Goal: Transaction & Acquisition: Download file/media

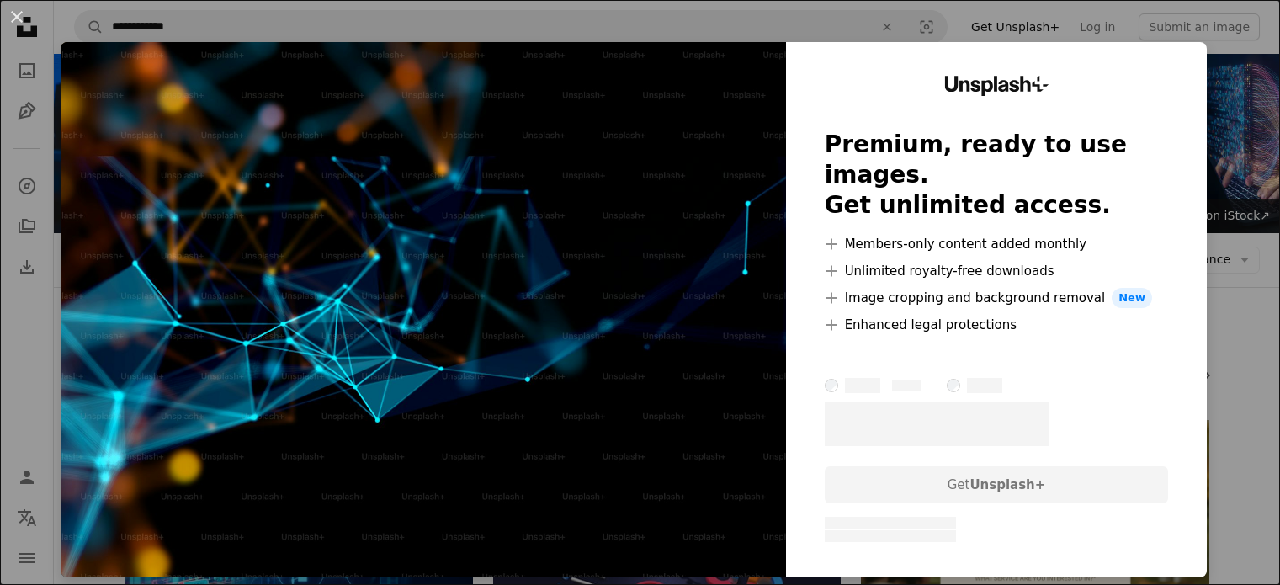
scroll to position [842, 0]
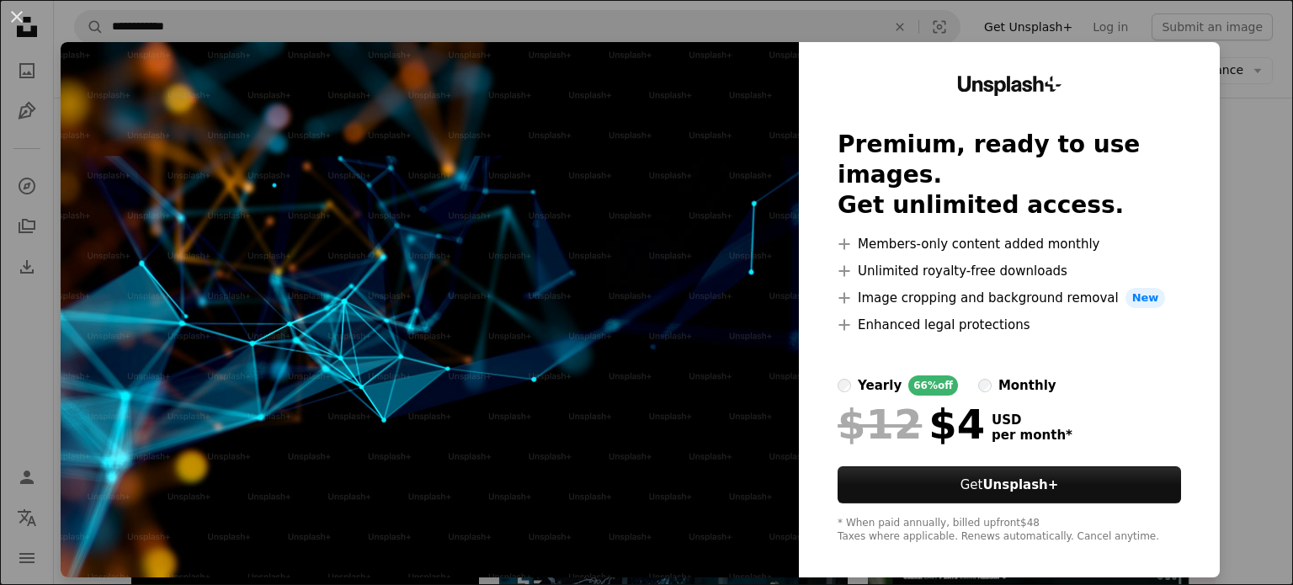
click at [1246, 111] on div "An X shape Unsplash+ Premium, ready to use images. Get unlimited access. A plus…" at bounding box center [646, 292] width 1293 height 585
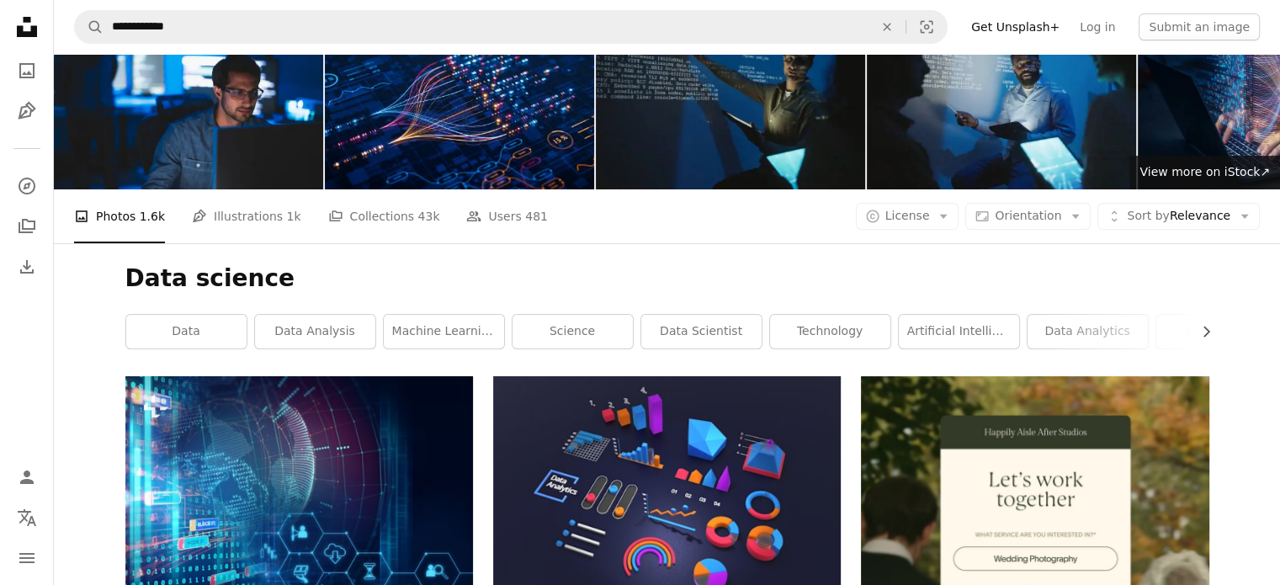
scroll to position [0, 0]
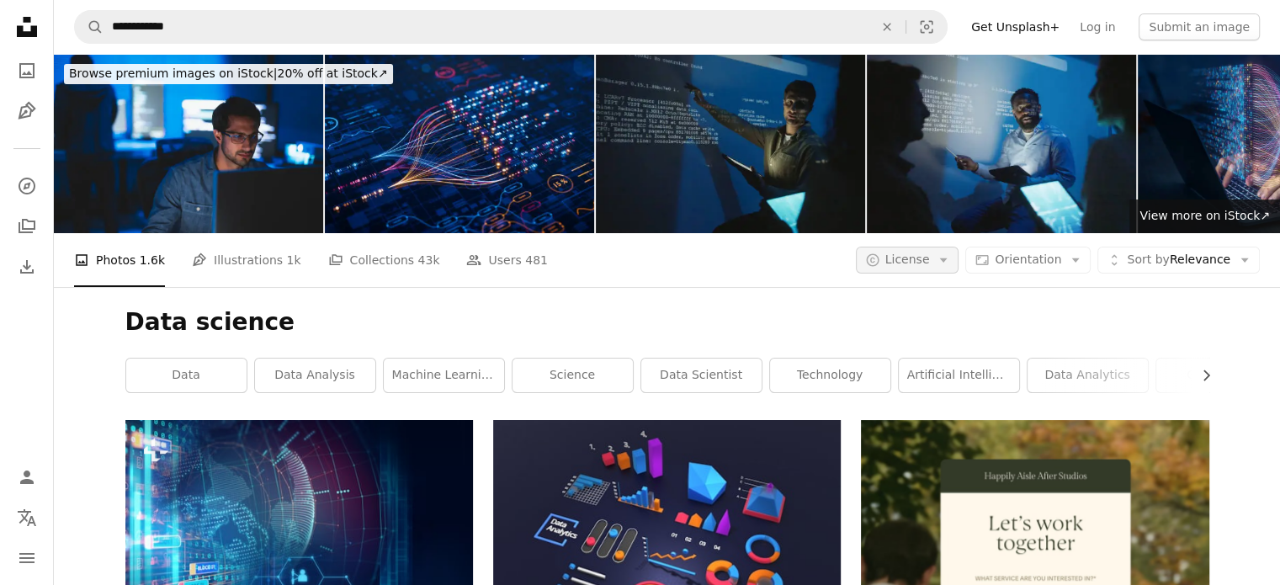
click at [951, 256] on icon "Arrow down" at bounding box center [943, 259] width 15 height 15
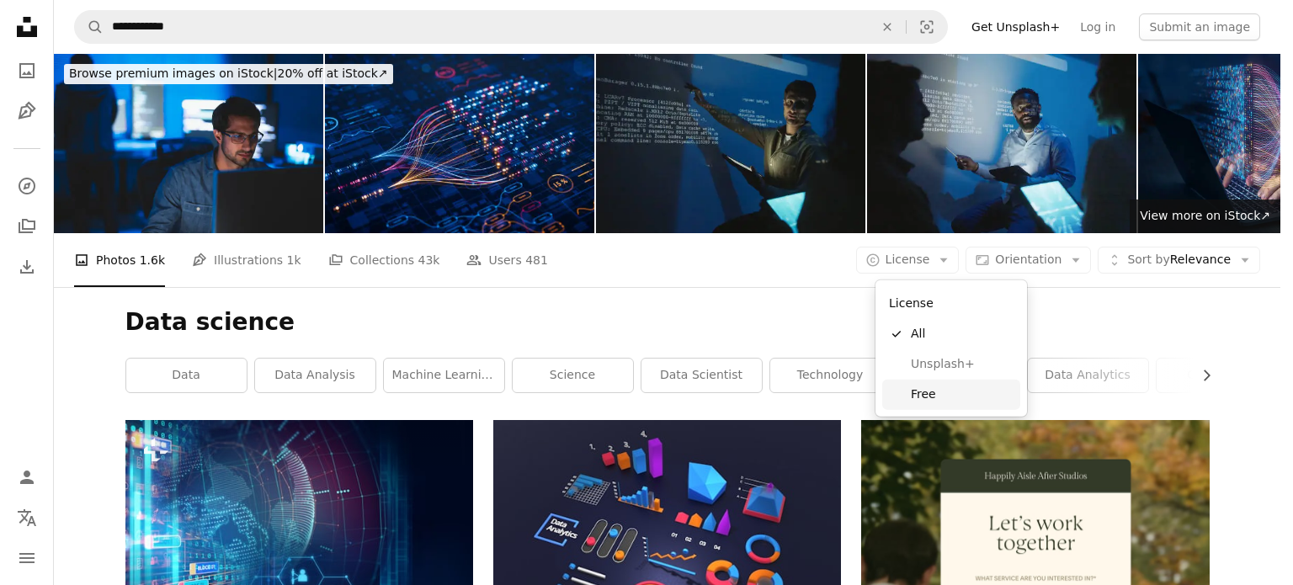
click at [948, 394] on span "Free" at bounding box center [962, 394] width 103 height 17
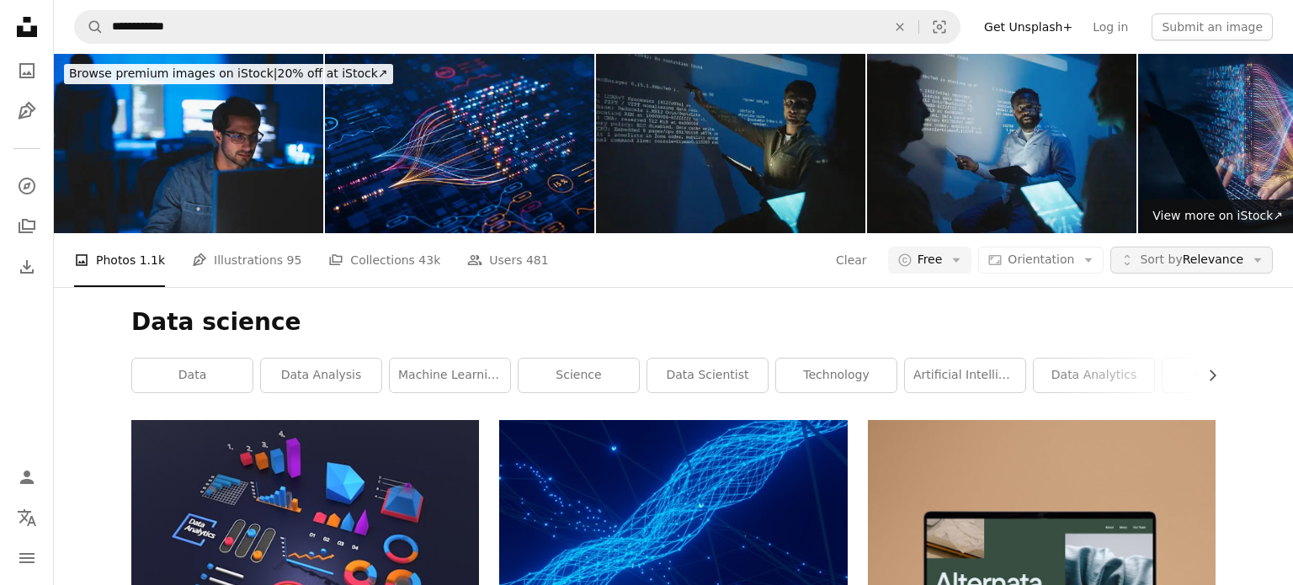
click at [1225, 256] on span "Sort by Relevance" at bounding box center [1191, 260] width 104 height 17
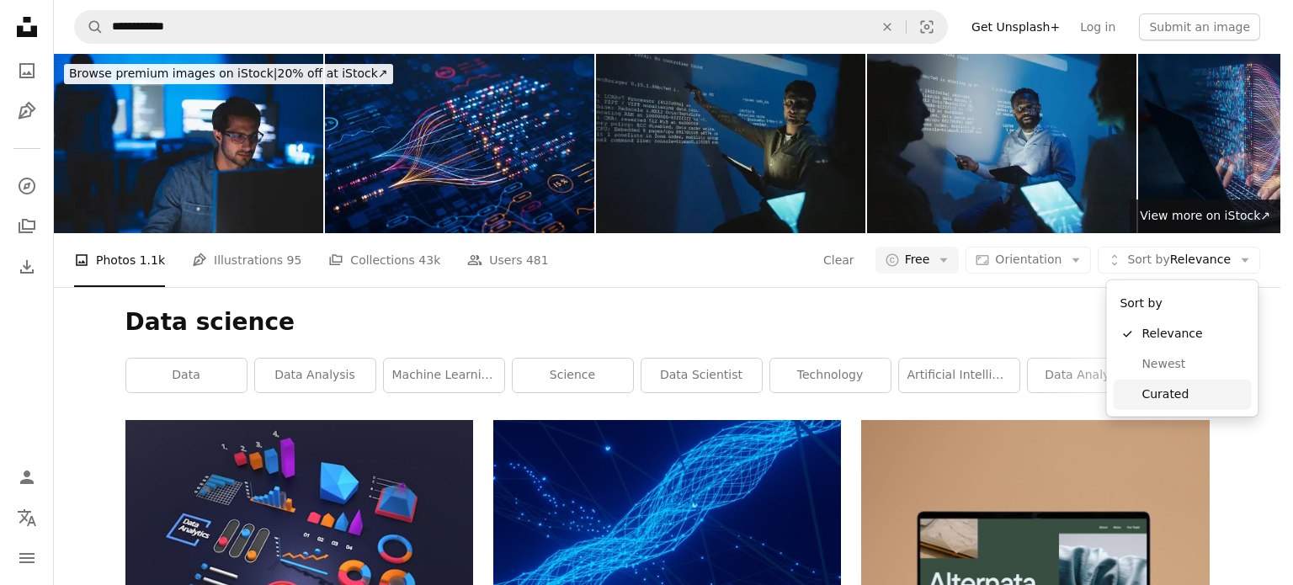
click at [1177, 390] on span "Curated" at bounding box center [1192, 394] width 103 height 17
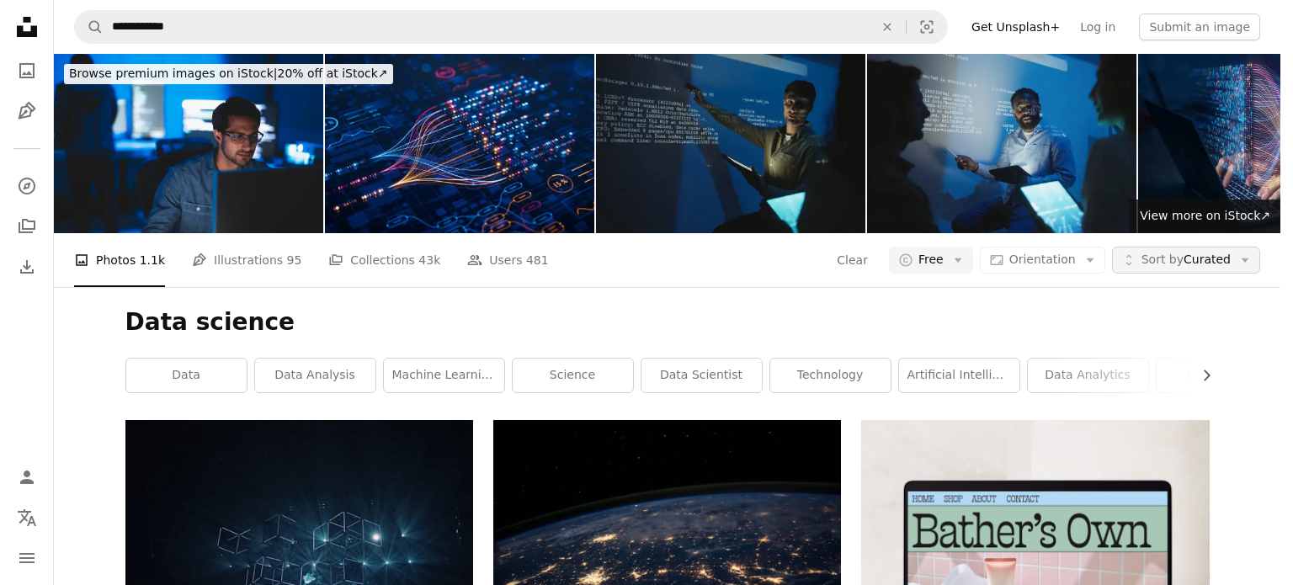
scroll to position [842, 0]
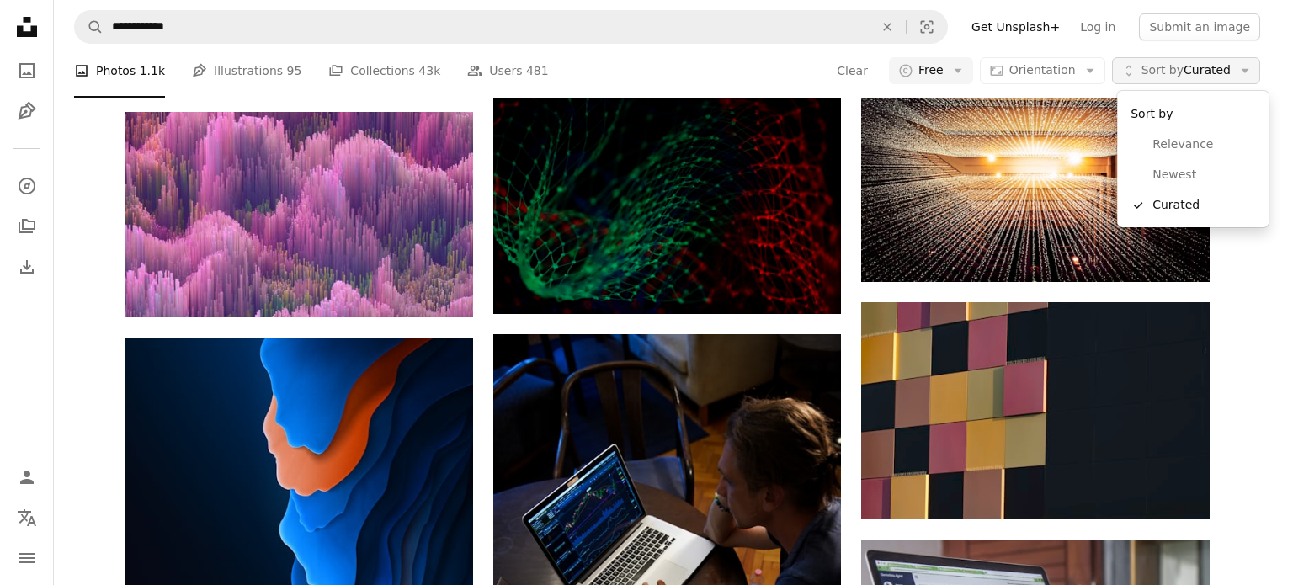
click at [1230, 67] on button "Unfold Sort by Curated Arrow down" at bounding box center [1186, 70] width 148 height 27
click at [1197, 143] on span "Relevance" at bounding box center [1203, 144] width 103 height 17
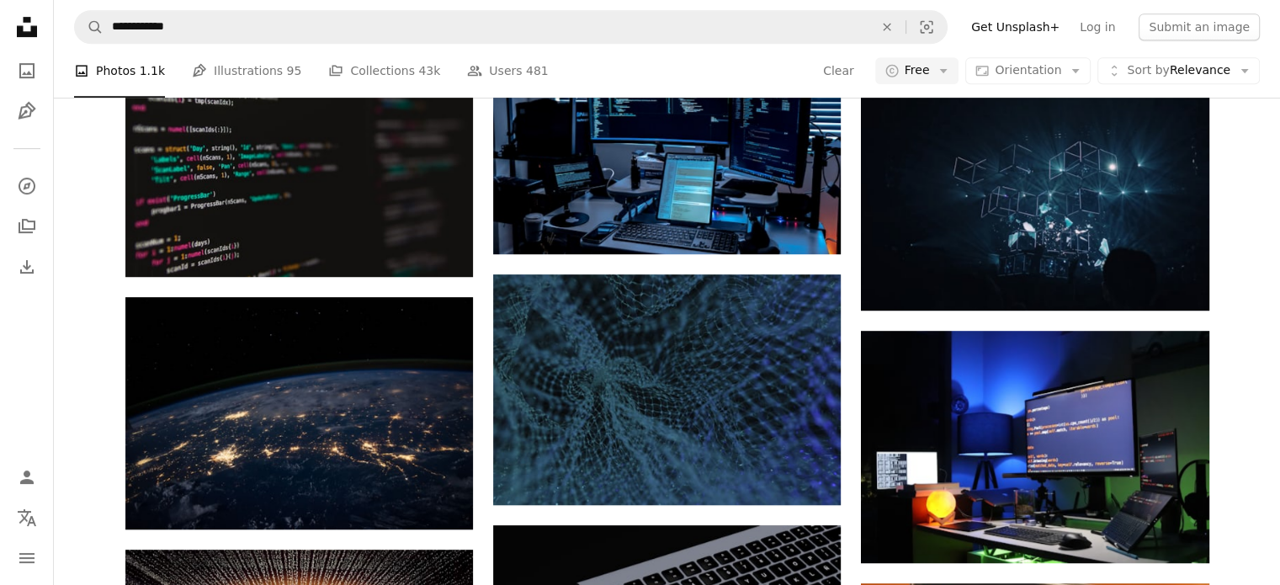
scroll to position [505, 0]
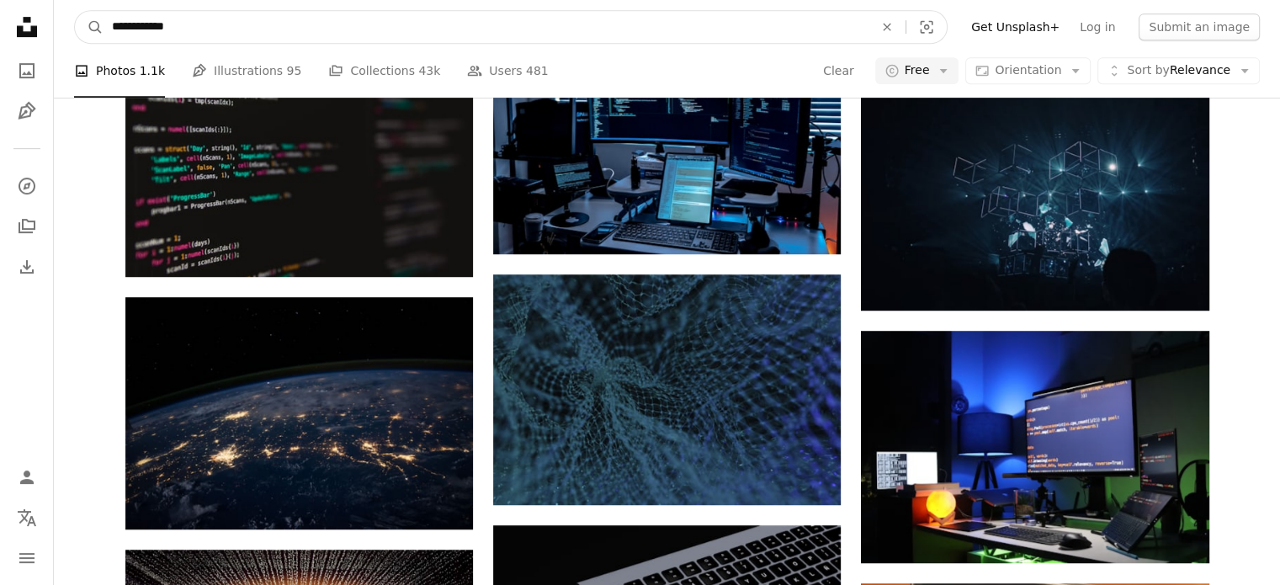
click at [173, 30] on input "**********" at bounding box center [486, 27] width 765 height 32
type input "**********"
click button "A magnifying glass" at bounding box center [89, 27] width 29 height 32
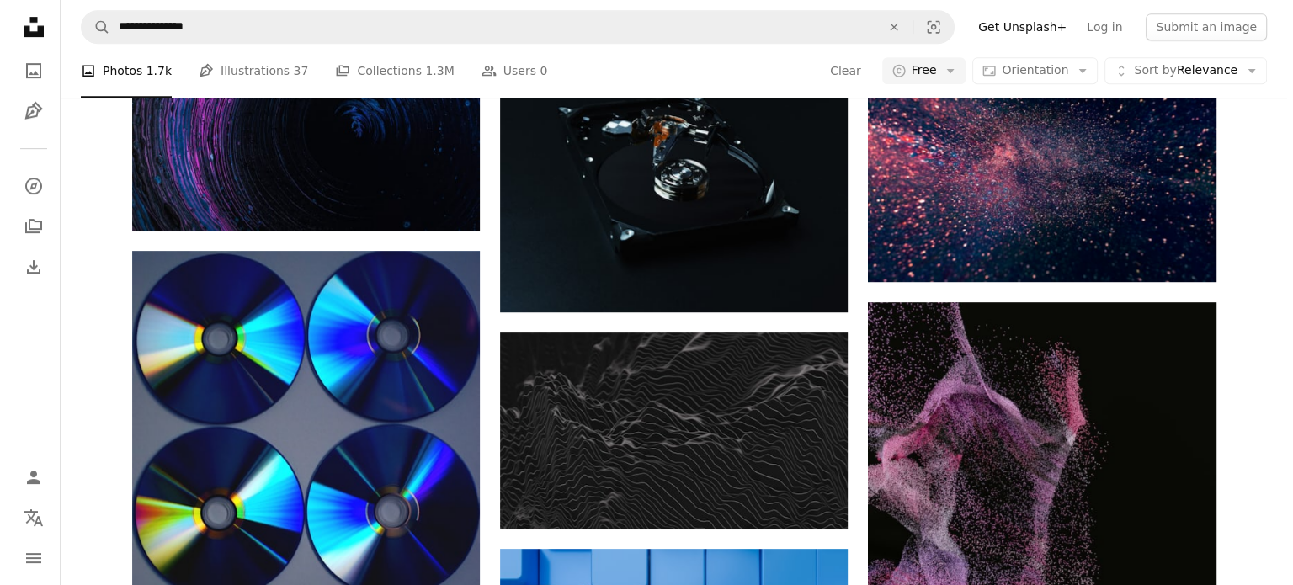
scroll to position [168, 0]
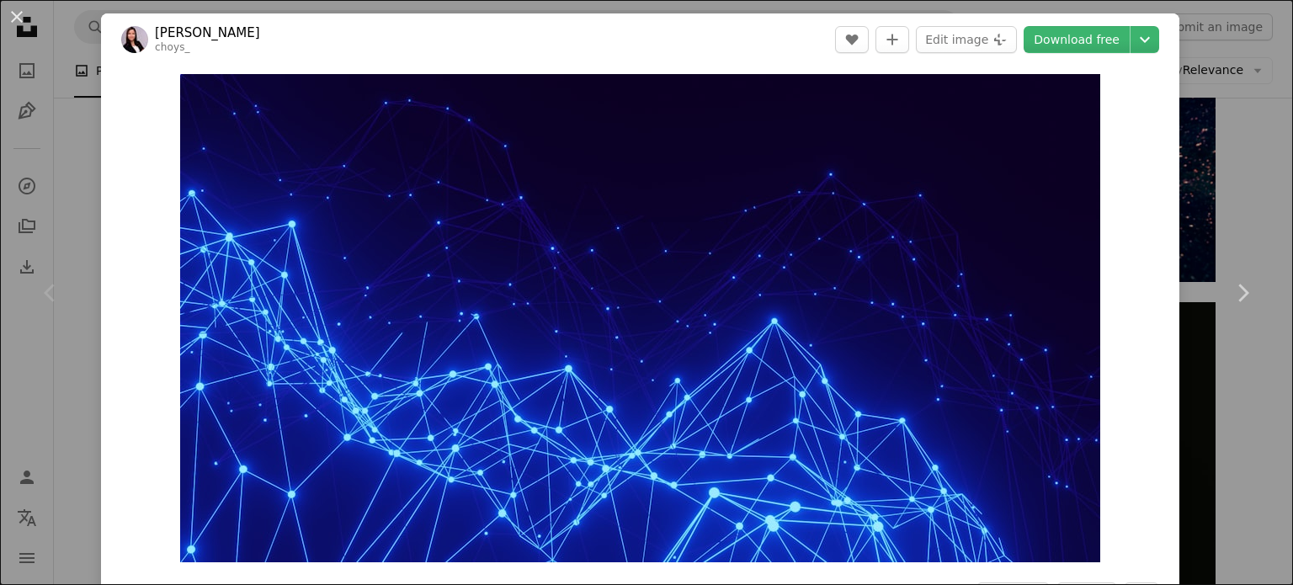
click at [1210, 196] on div "An X shape Chevron left Chevron right [PERSON_NAME] choys_ A heart A plus sign …" at bounding box center [646, 292] width 1293 height 585
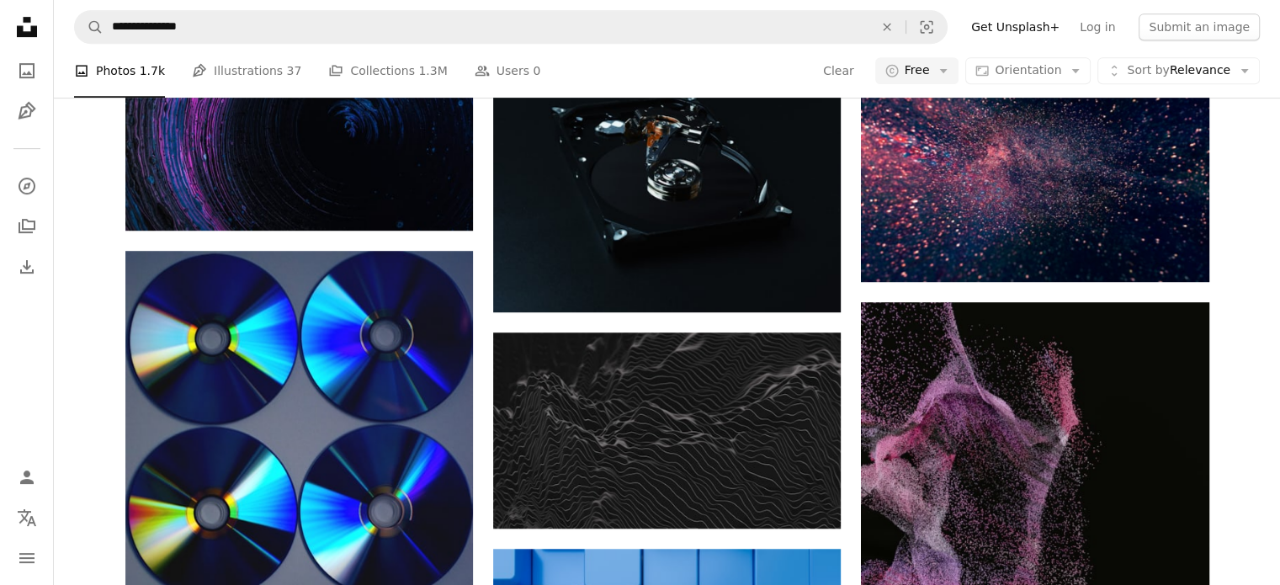
scroll to position [673, 0]
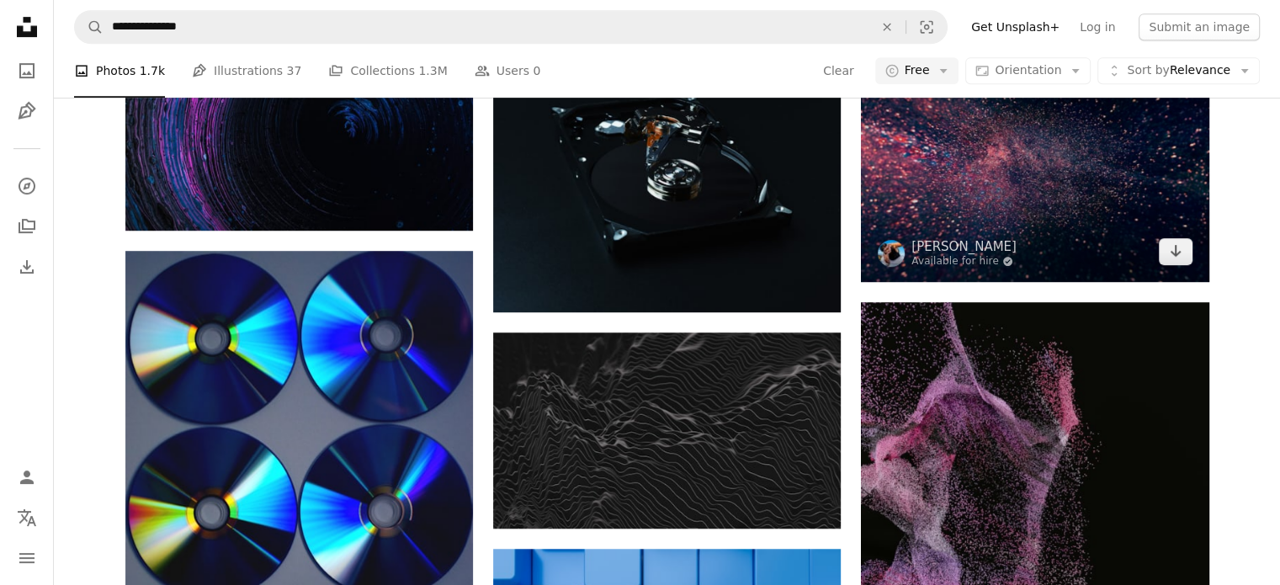
click at [1158, 281] on img at bounding box center [1035, 165] width 348 height 231
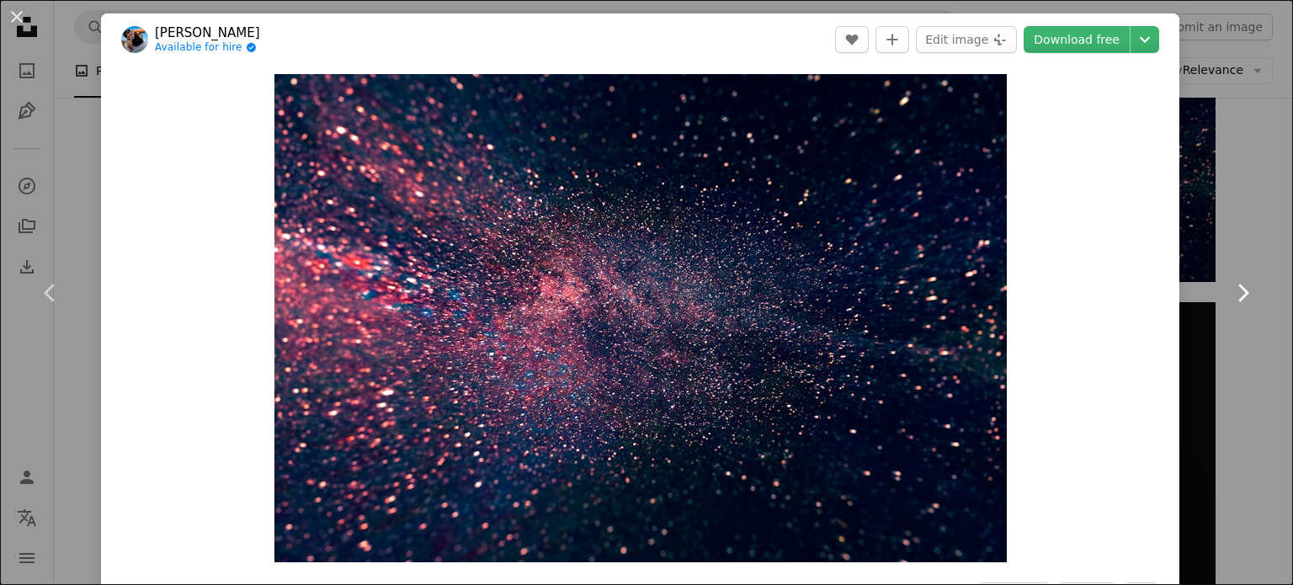
click at [1230, 348] on link "Chevron right" at bounding box center [1242, 293] width 101 height 162
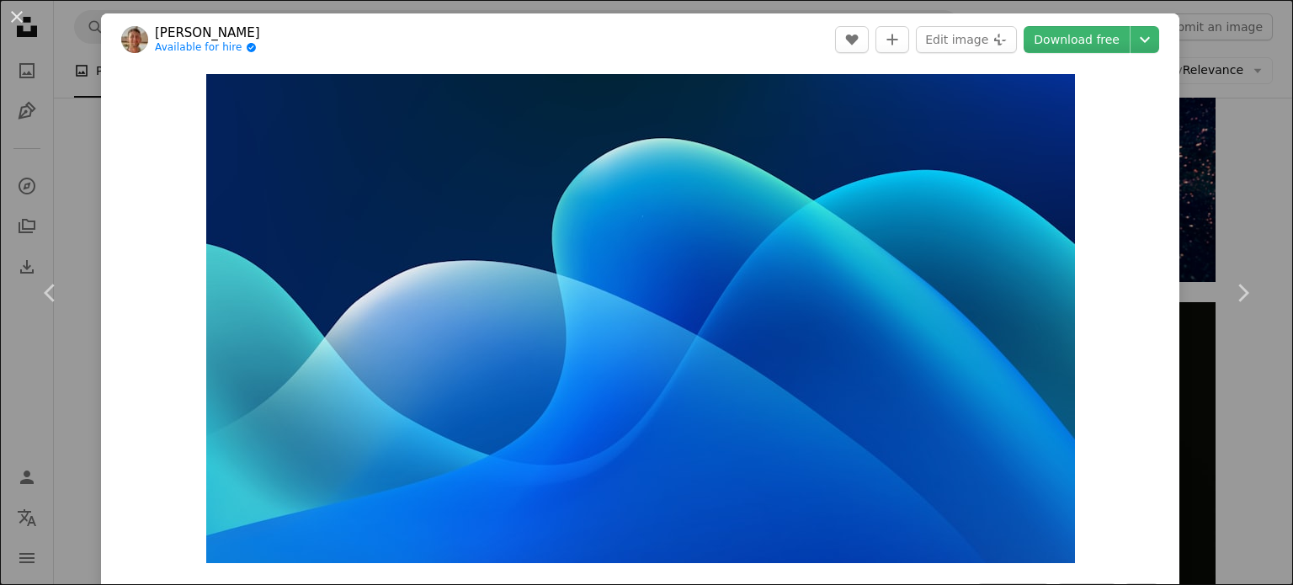
click at [1229, 167] on div "An X shape Chevron left Chevron right [PERSON_NAME] Available for hire A checkm…" at bounding box center [646, 292] width 1293 height 585
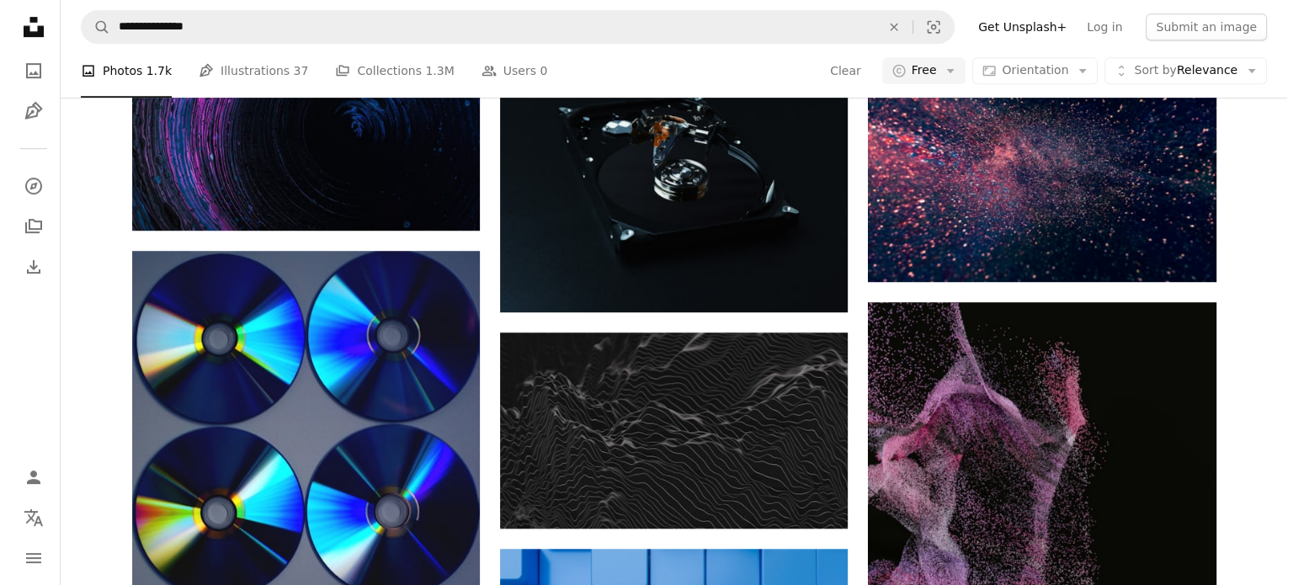
scroll to position [1010, 0]
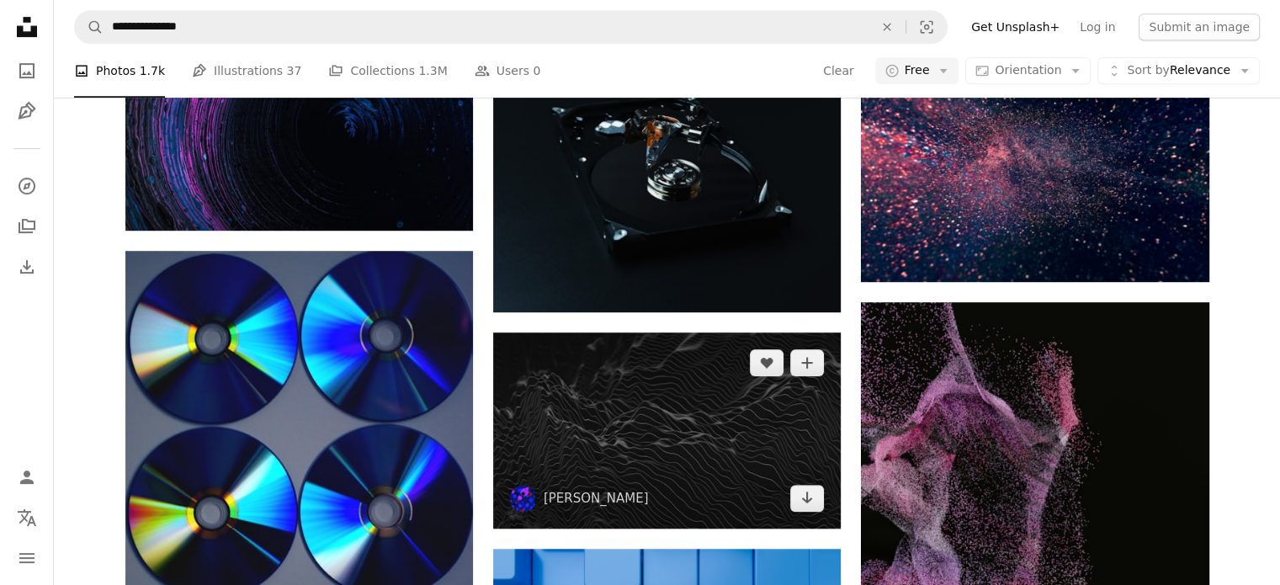
click at [736, 332] on img at bounding box center [667, 429] width 348 height 195
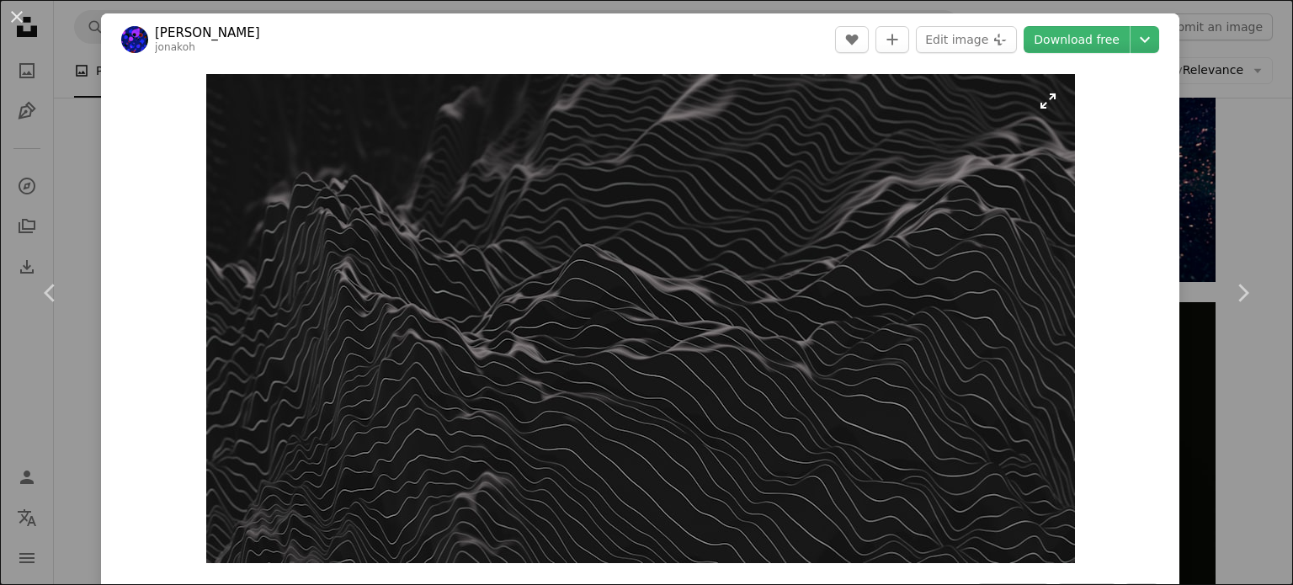
drag, startPoint x: 697, startPoint y: 263, endPoint x: 664, endPoint y: 249, distance: 35.5
click at [664, 249] on img "Zoom in on this image" at bounding box center [640, 318] width 868 height 489
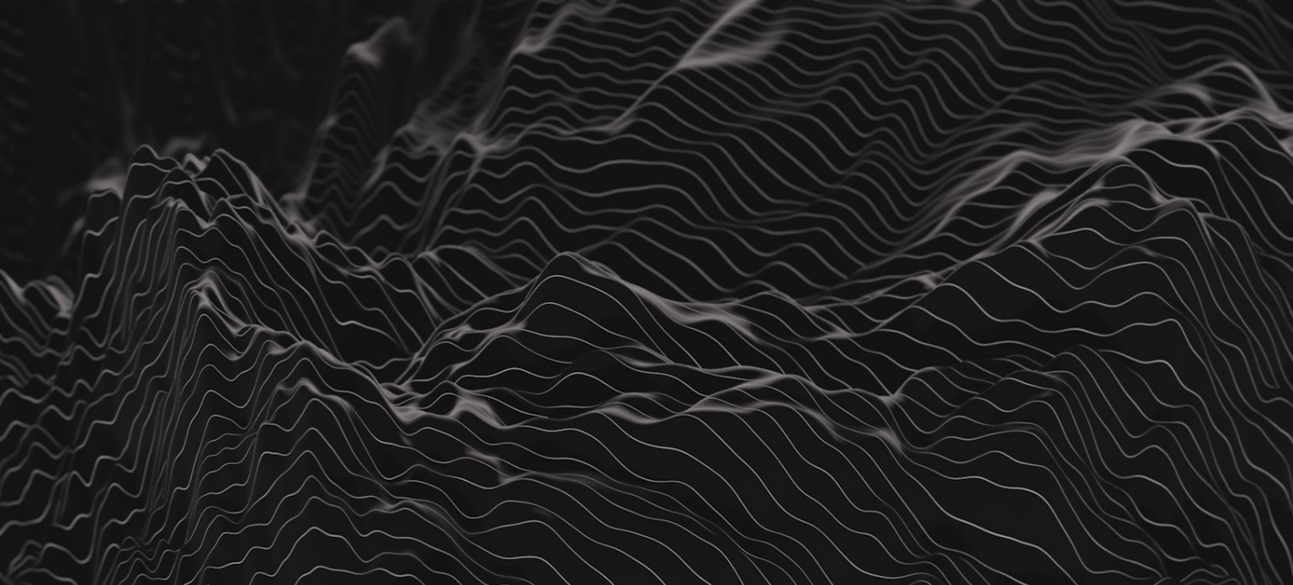
scroll to position [64, 0]
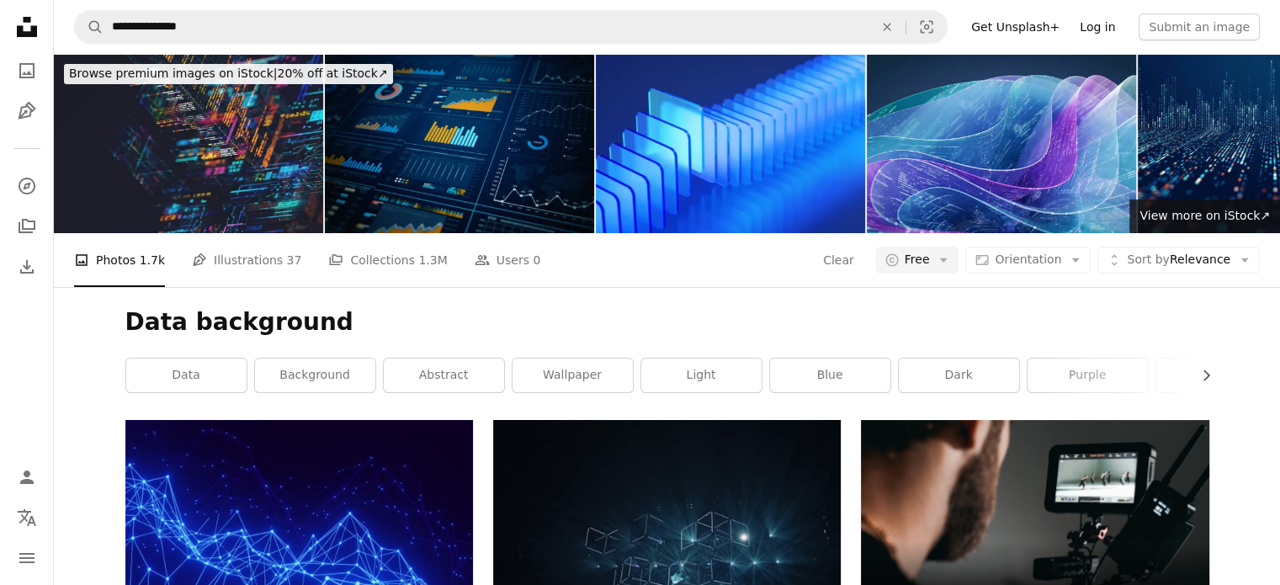
scroll to position [589, 0]
